Goal: Transaction & Acquisition: Register for event/course

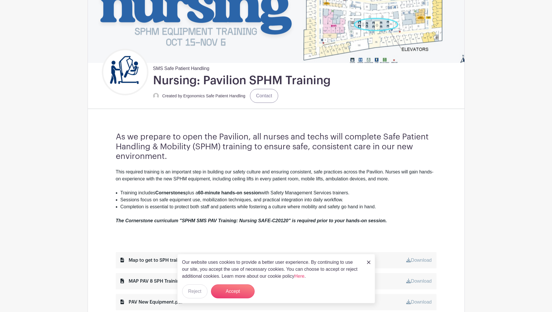
scroll to position [116, 0]
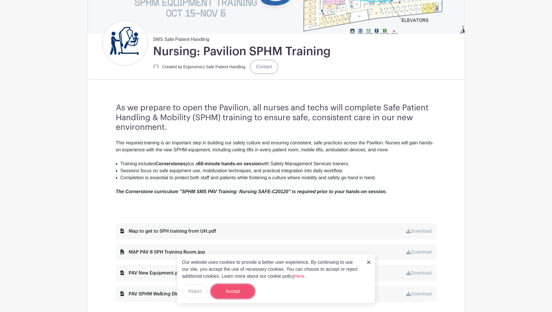
drag, startPoint x: 231, startPoint y: 291, endPoint x: 249, endPoint y: 285, distance: 18.5
click at [232, 290] on button "Accept" at bounding box center [233, 292] width 44 height 14
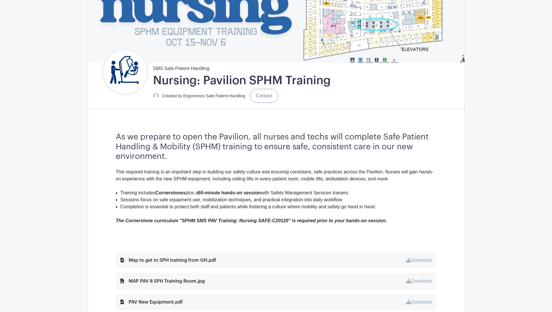
scroll to position [58, 0]
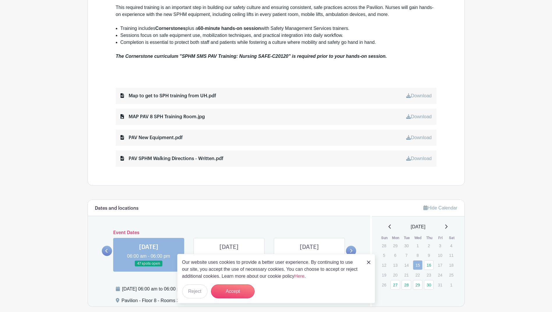
scroll to position [262, 0]
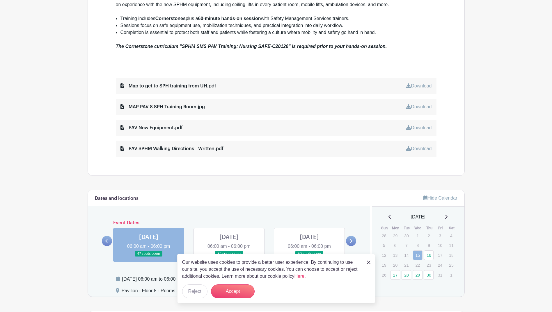
click at [368, 261] on img at bounding box center [368, 262] width 3 height 3
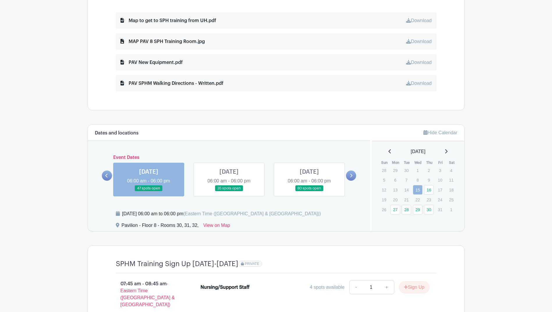
scroll to position [349, 0]
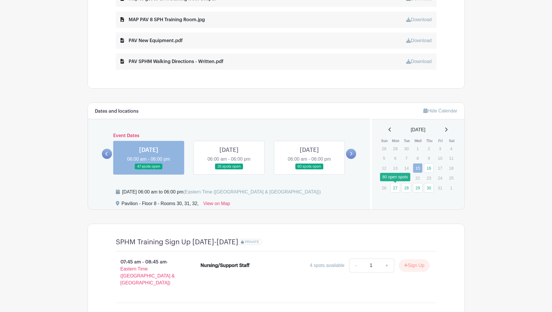
click at [397, 190] on link "27" at bounding box center [395, 188] width 10 height 10
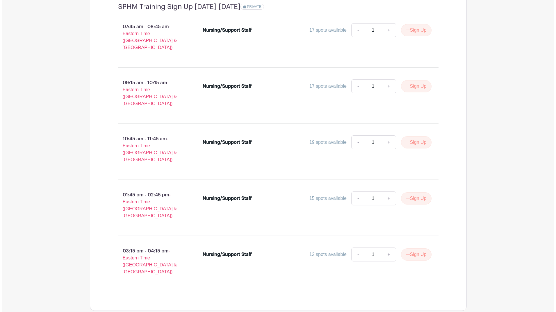
scroll to position [585, 0]
click at [413, 248] on button "Sign Up" at bounding box center [414, 254] width 31 height 12
click at [430, 299] on link "Review & Confirm Signups" at bounding box center [430, 297] width 67 height 14
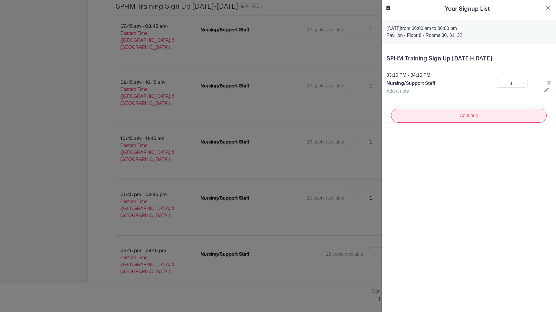
click at [478, 116] on input "Continue" at bounding box center [469, 116] width 156 height 14
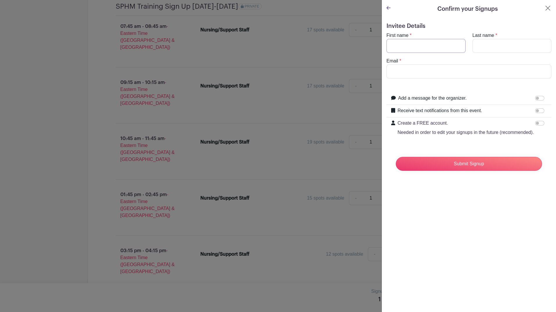
click at [437, 48] on input "First name" at bounding box center [425, 46] width 79 height 14
click at [396, 157] on input "Submit Signup" at bounding box center [469, 164] width 146 height 14
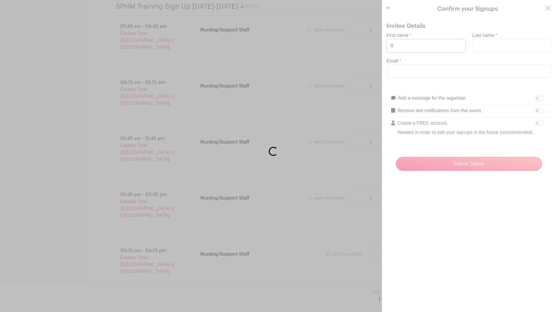
type input "R"
click at [437, 48] on div "Loading..." at bounding box center [278, 156] width 556 height 312
click at [429, 222] on div "Loading..." at bounding box center [278, 156] width 556 height 312
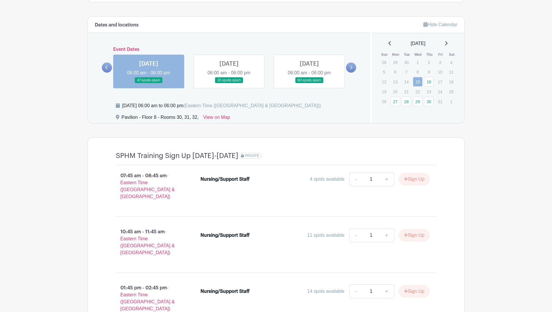
scroll to position [465, 0]
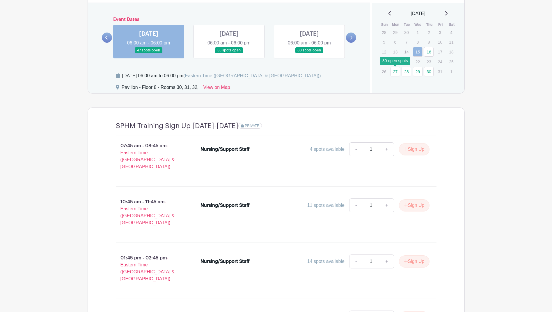
click at [394, 75] on link "27" at bounding box center [395, 72] width 10 height 10
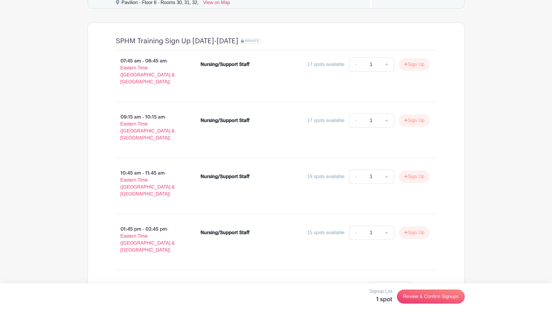
scroll to position [585, 0]
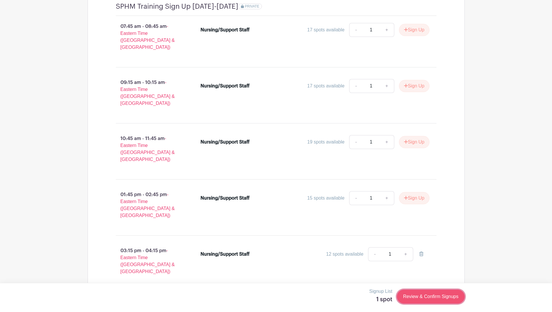
click at [420, 294] on link "Review & Confirm Signups" at bounding box center [430, 297] width 67 height 14
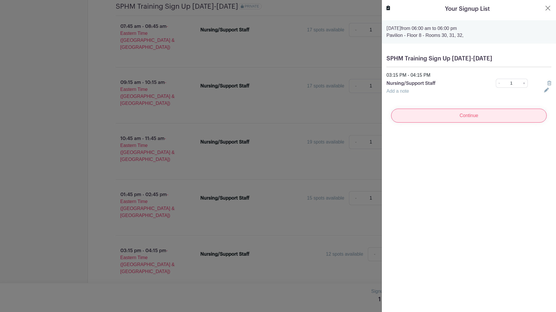
click at [439, 116] on input "Continue" at bounding box center [469, 116] width 156 height 14
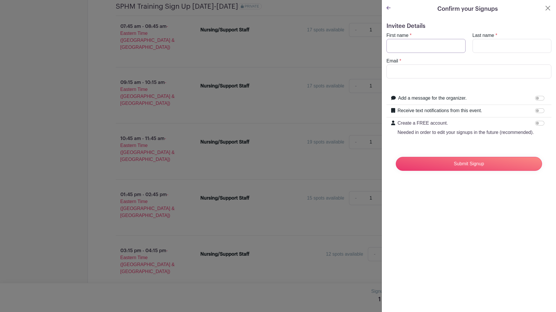
click at [420, 49] on input "First name" at bounding box center [425, 46] width 79 height 14
type input "Rebecca"
type input "Heath"
click at [411, 70] on input "Email" at bounding box center [468, 72] width 165 height 14
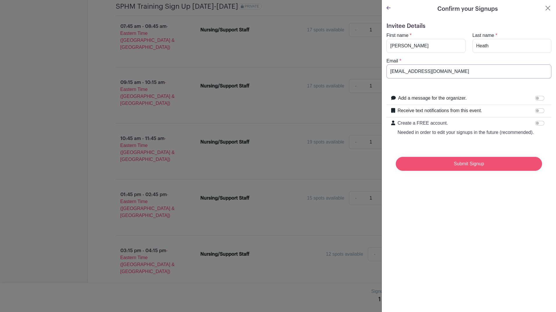
type input "heathr@med.umich.edu"
click at [475, 170] on input "Submit Signup" at bounding box center [469, 164] width 146 height 14
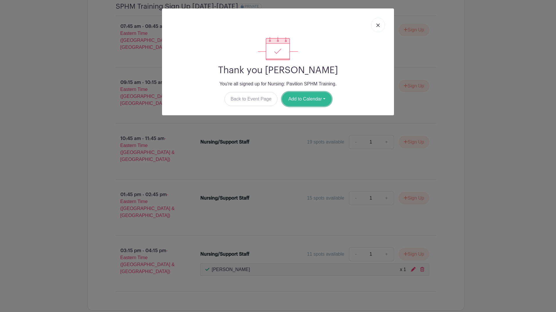
click at [316, 100] on button "Add to Calendar" at bounding box center [306, 99] width 49 height 14
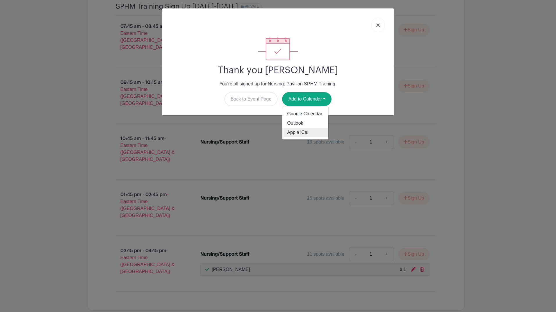
click at [299, 131] on link "Apple iCal" at bounding box center [305, 132] width 46 height 9
click at [503, 54] on div "Thank you Rebecca Heath You're all signed up for Nursing: Pavilion SPHM Trainin…" at bounding box center [278, 156] width 556 height 312
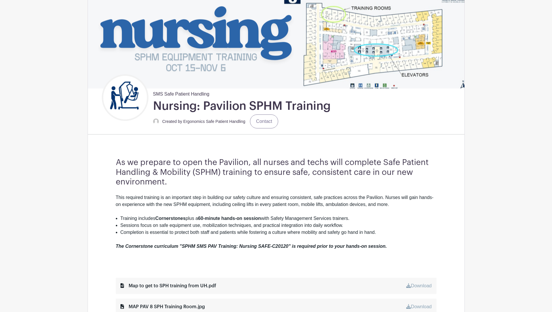
scroll to position [61, 0]
